Goal: Task Accomplishment & Management: Manage account settings

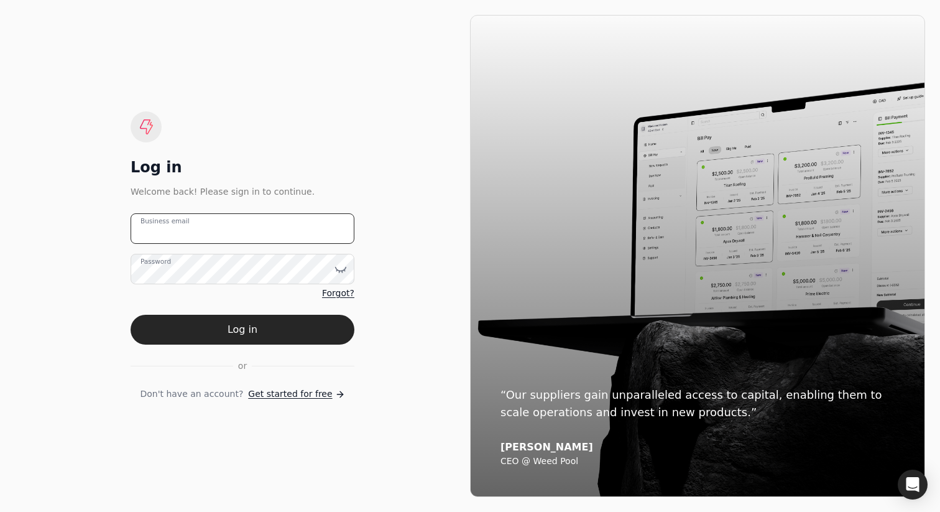
click at [282, 235] on email "Business email" at bounding box center [243, 228] width 224 height 30
type email "[PERSON_NAME][EMAIL_ADDRESS][DOMAIN_NAME]"
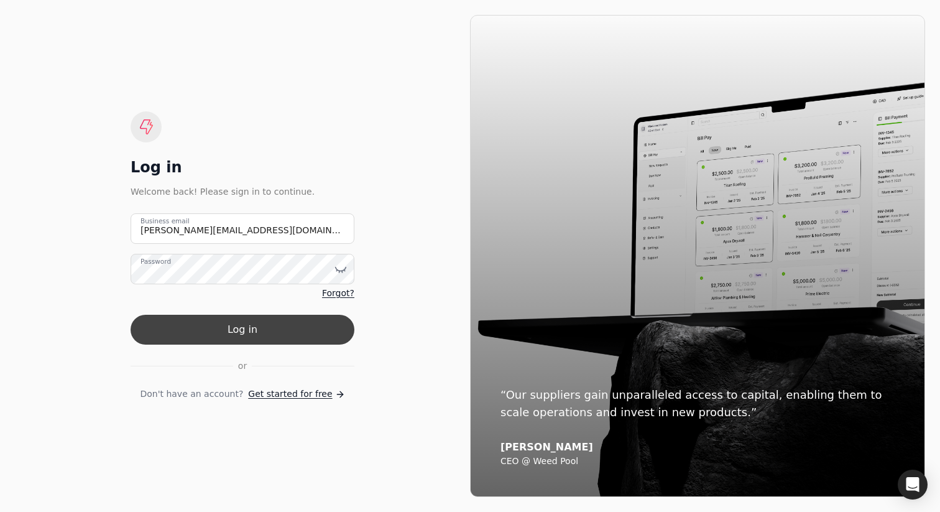
click at [323, 333] on button "Log in" at bounding box center [243, 330] width 224 height 30
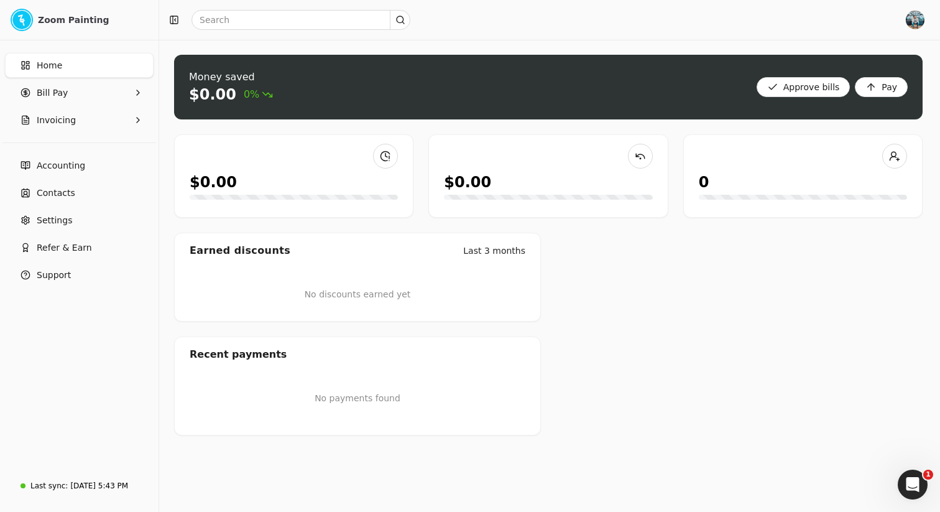
click at [918, 18] on img "button" at bounding box center [916, 20] width 20 height 20
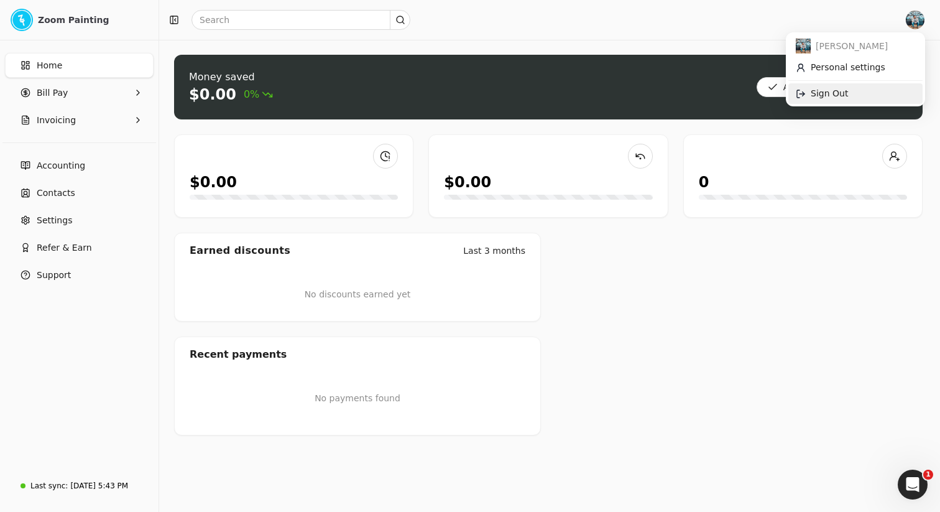
click at [855, 89] on link "Sign Out" at bounding box center [856, 93] width 134 height 21
